Goal: Task Accomplishment & Management: Use online tool/utility

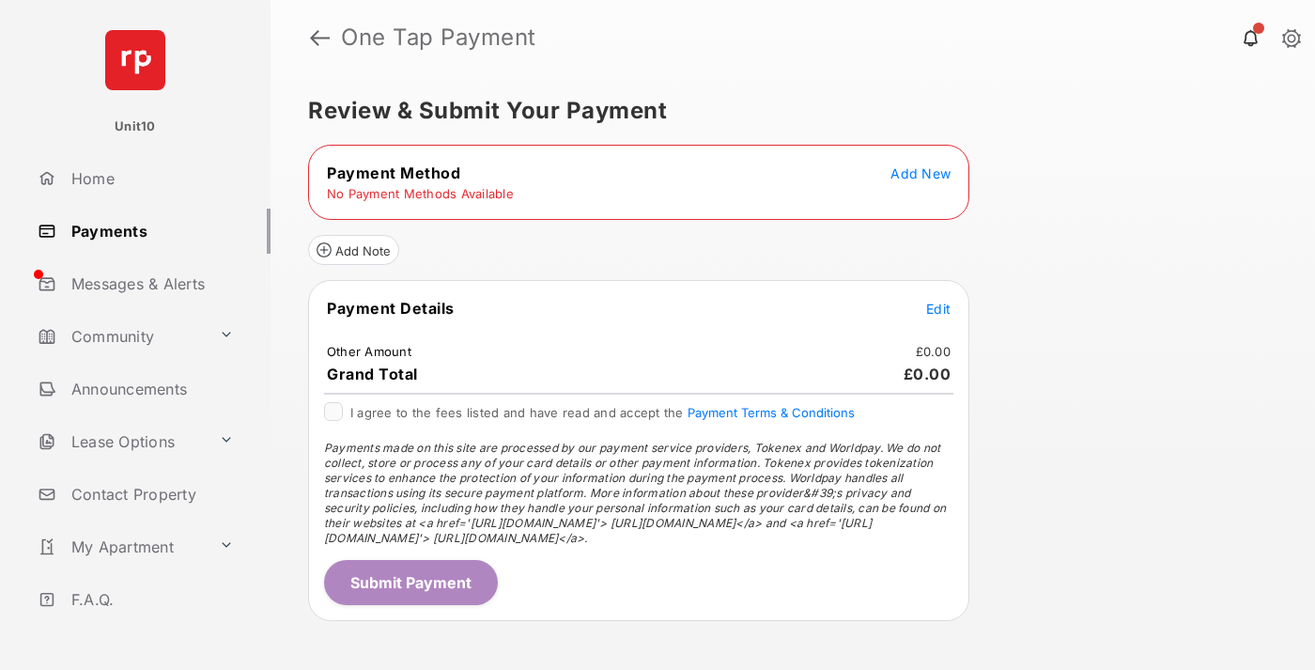
click at [921, 173] on span "Add New" at bounding box center [921, 173] width 60 height 16
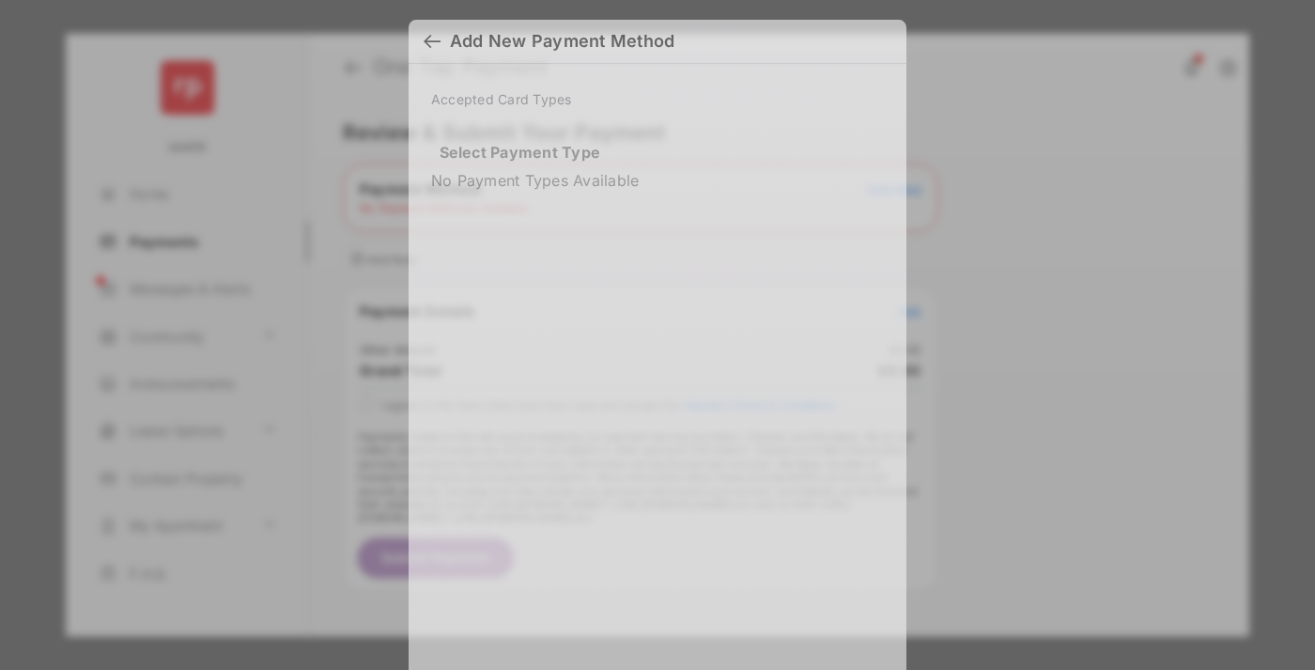
scroll to position [16, 0]
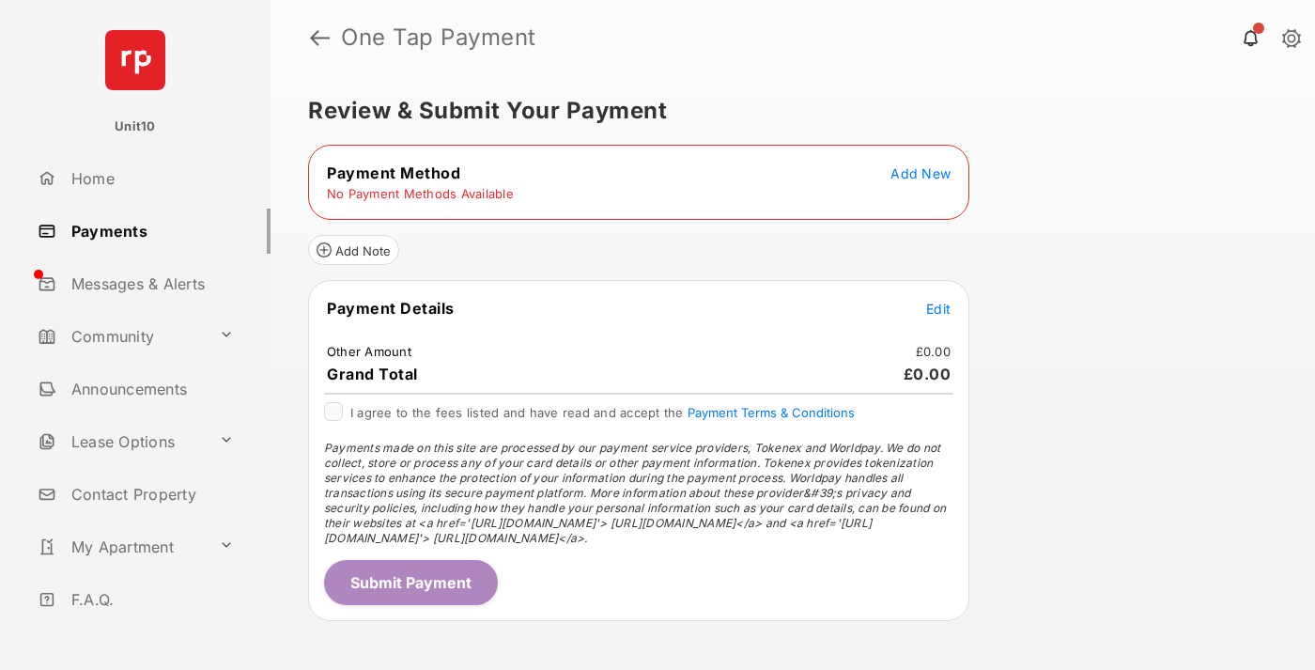
click at [921, 173] on span "Add New" at bounding box center [921, 173] width 60 height 16
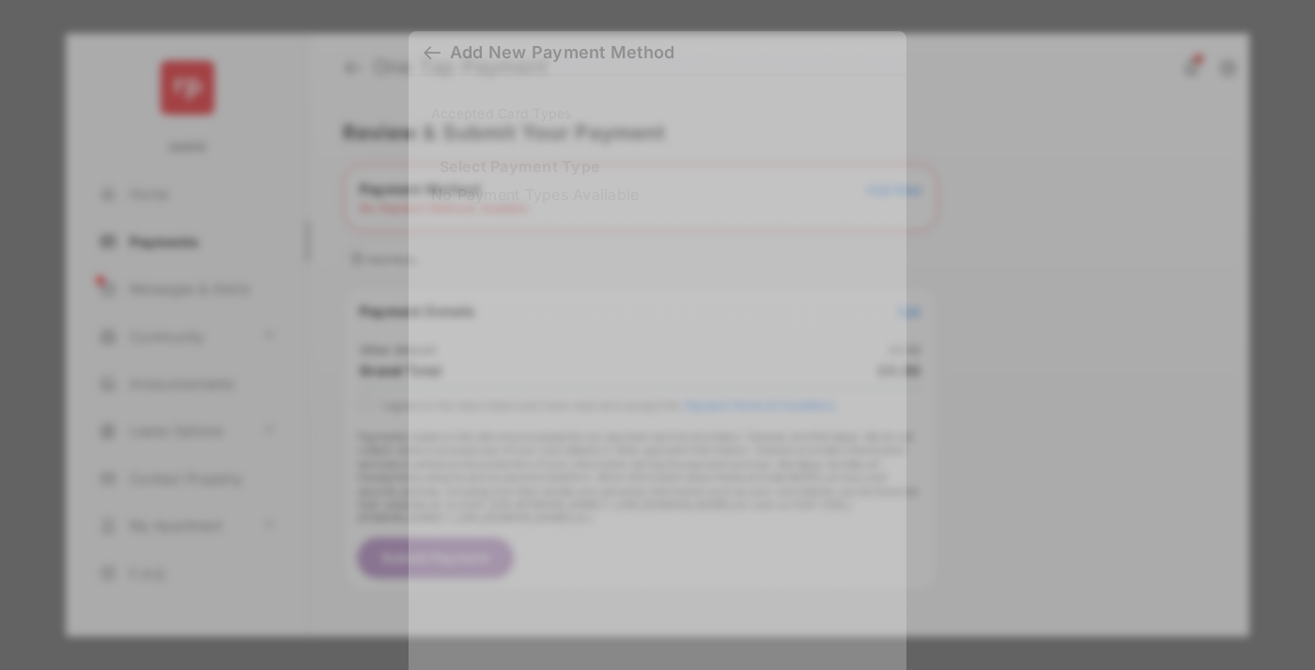
scroll to position [13, 0]
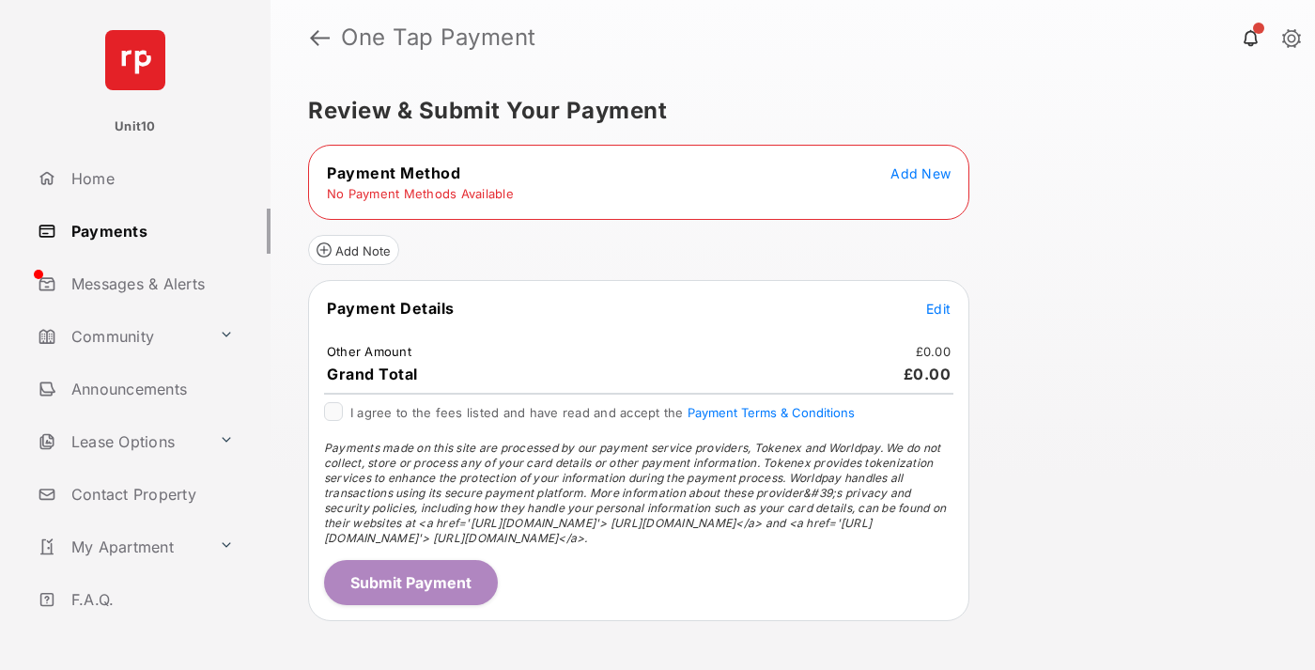
click at [921, 173] on span "Add New" at bounding box center [921, 173] width 60 height 16
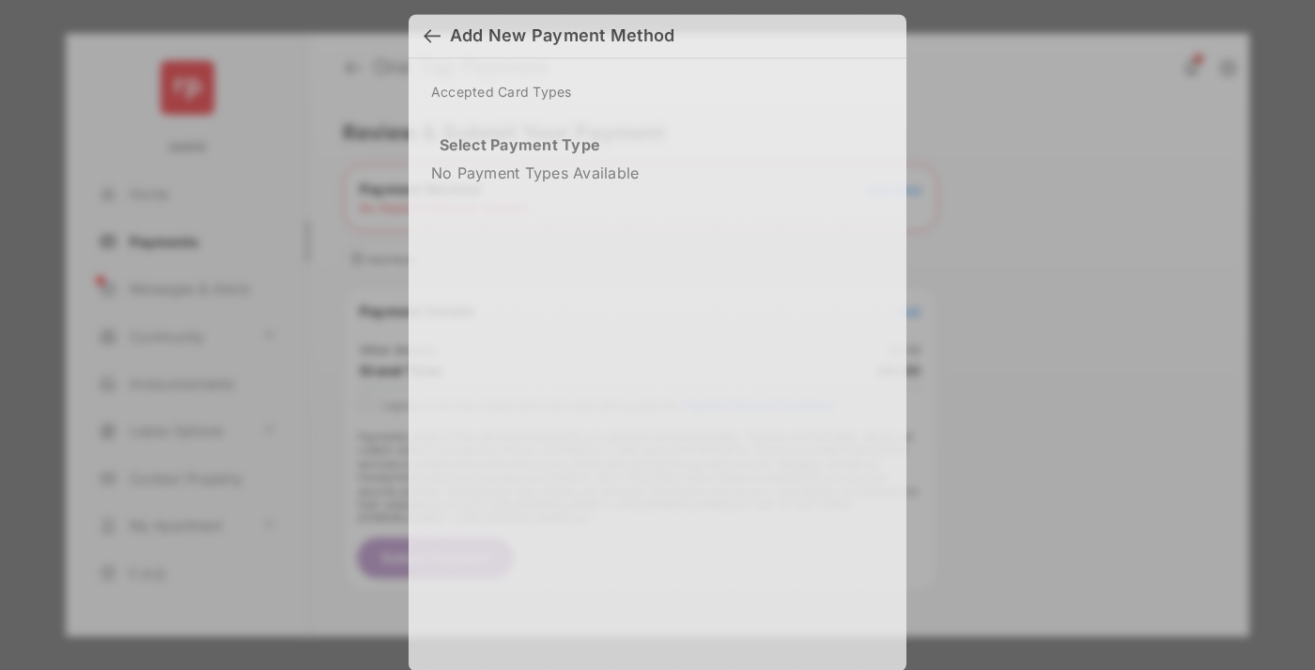
scroll to position [13, 0]
